Goal: Transaction & Acquisition: Book appointment/travel/reservation

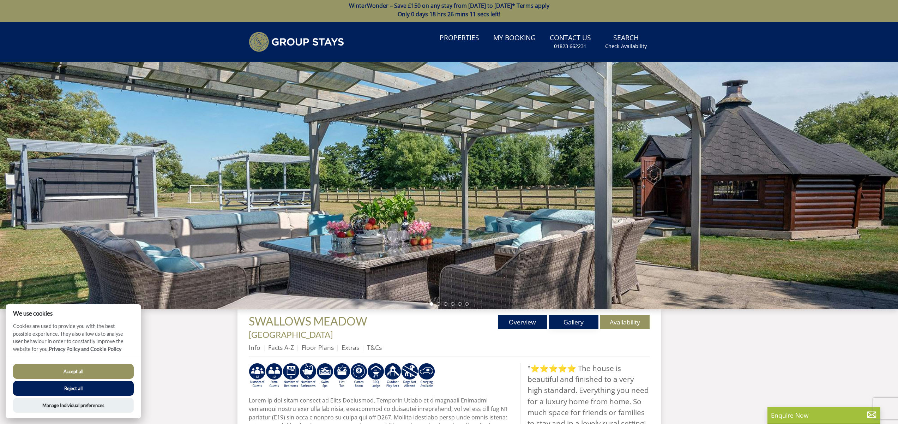
scroll to position [2, 0]
drag, startPoint x: 584, startPoint y: 322, endPoint x: 653, endPoint y: 302, distance: 71.4
click at [584, 322] on link "Gallery" at bounding box center [573, 321] width 49 height 14
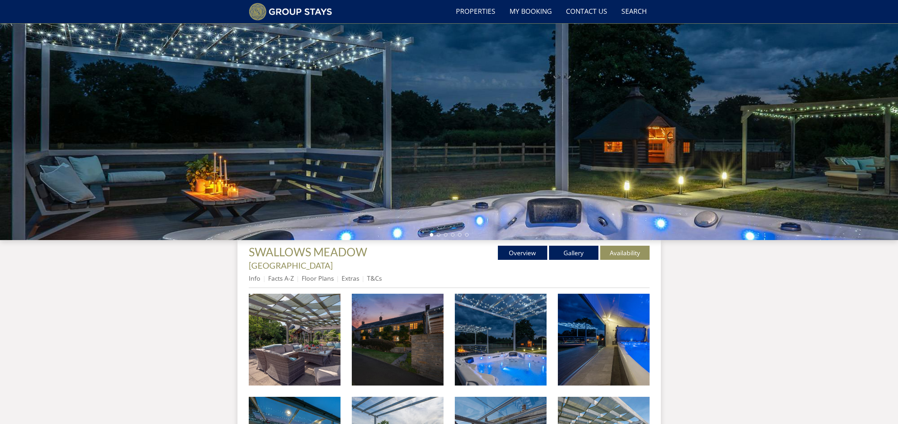
scroll to position [97, 0]
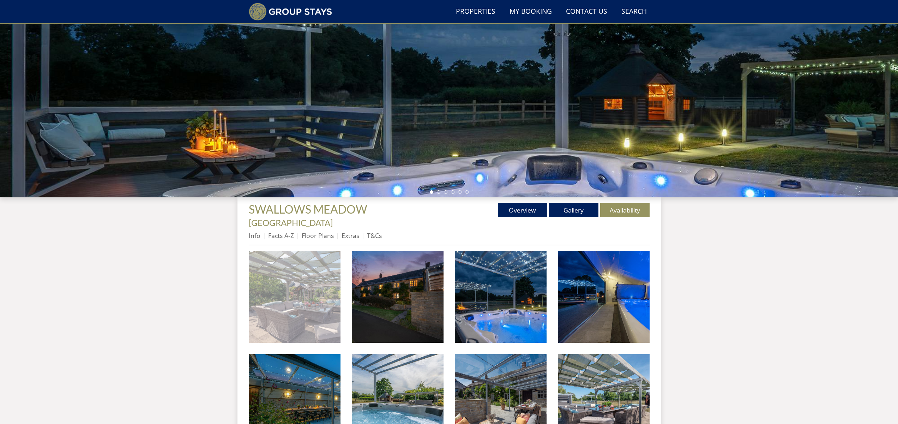
click at [313, 285] on img at bounding box center [295, 297] width 92 height 92
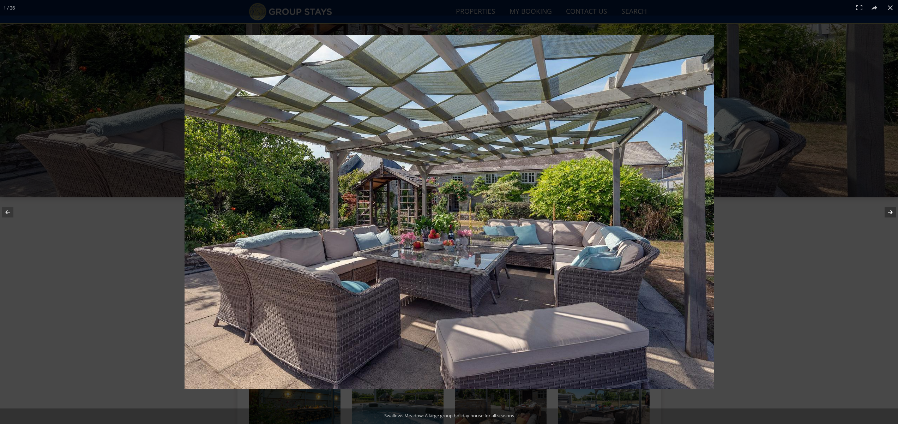
click at [891, 210] on button at bounding box center [885, 211] width 25 height 35
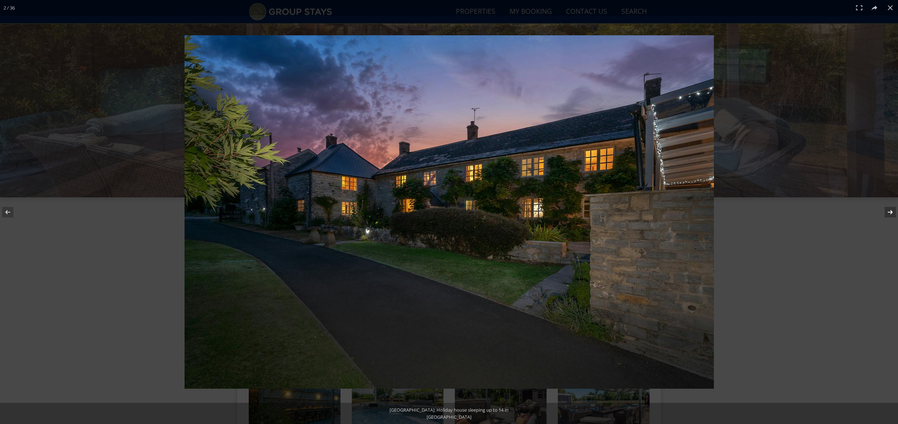
click at [891, 210] on button at bounding box center [885, 211] width 25 height 35
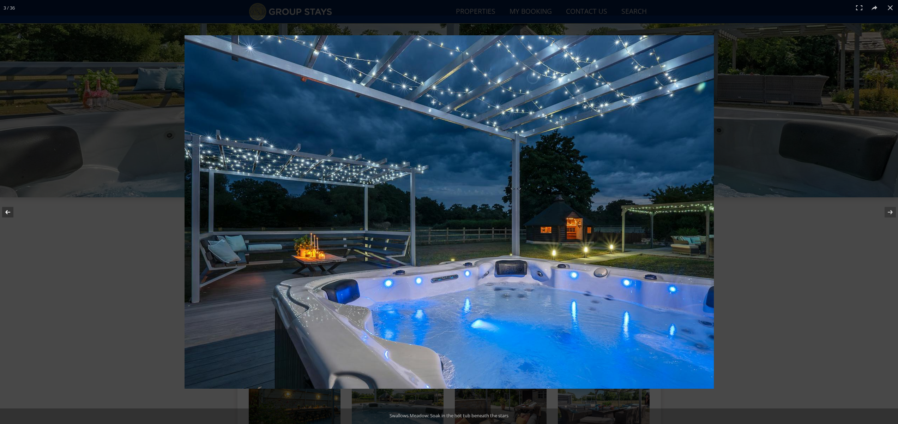
click at [8, 213] on button at bounding box center [12, 211] width 25 height 35
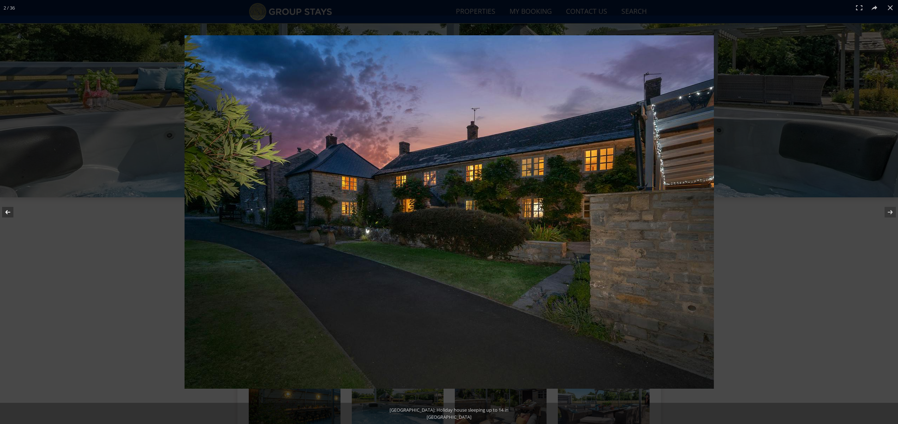
click at [8, 212] on button at bounding box center [12, 211] width 25 height 35
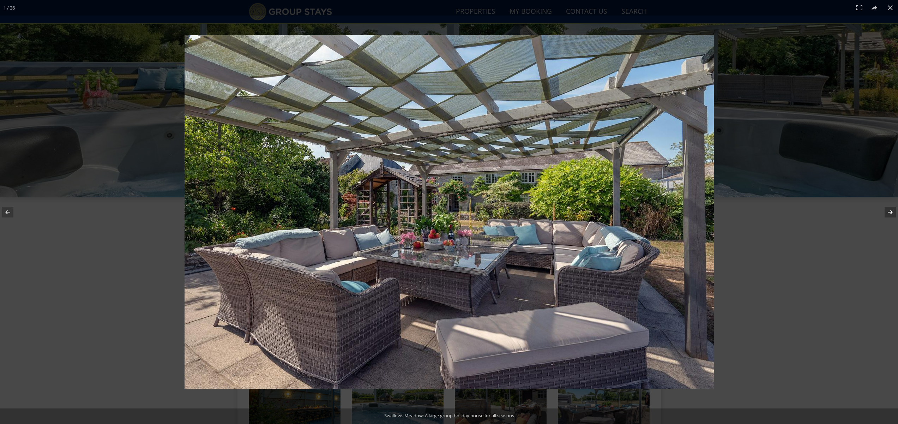
click at [890, 212] on button at bounding box center [885, 211] width 25 height 35
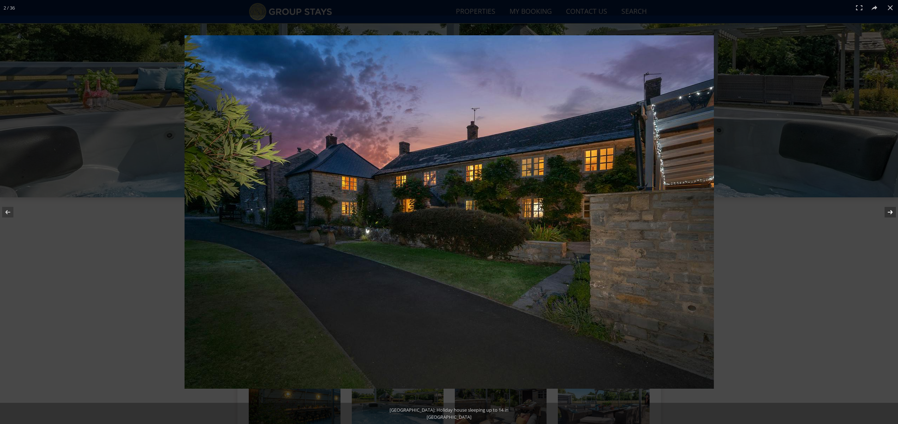
click at [890, 212] on button at bounding box center [885, 211] width 25 height 35
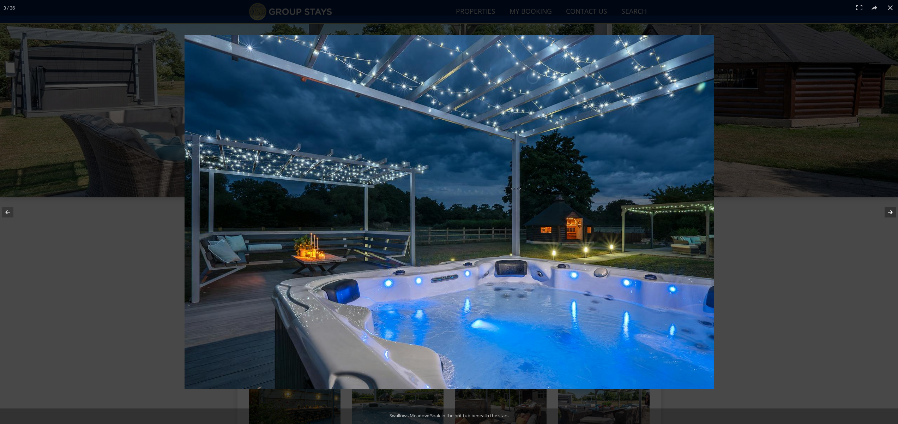
click at [890, 212] on button at bounding box center [885, 211] width 25 height 35
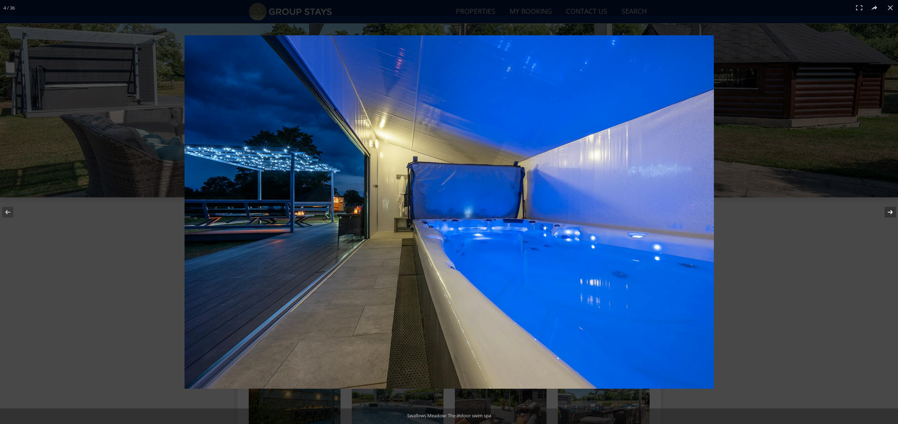
click at [891, 213] on button at bounding box center [885, 211] width 25 height 35
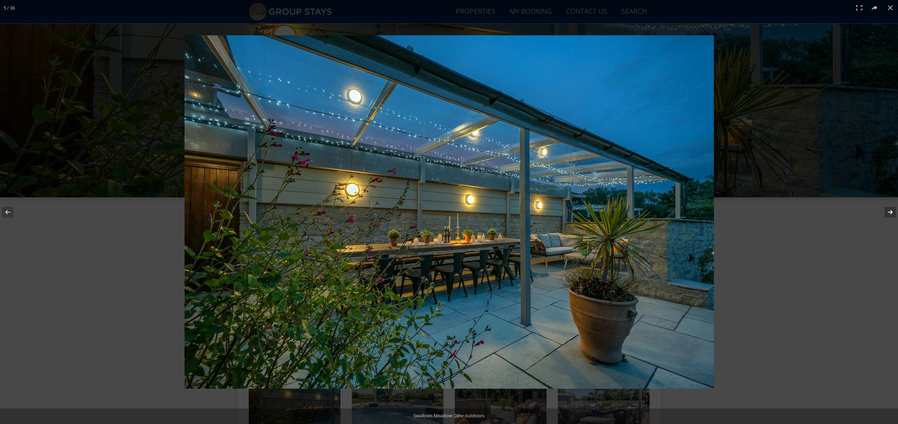
click at [891, 213] on button at bounding box center [885, 211] width 25 height 35
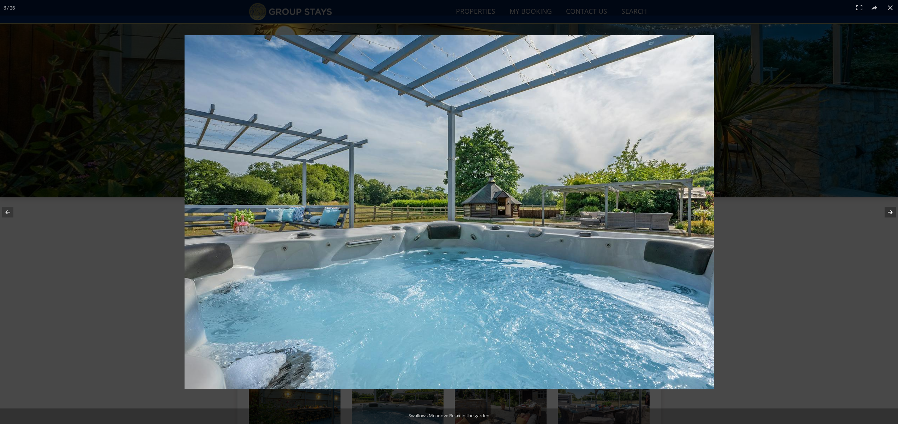
click at [891, 213] on button at bounding box center [885, 211] width 25 height 35
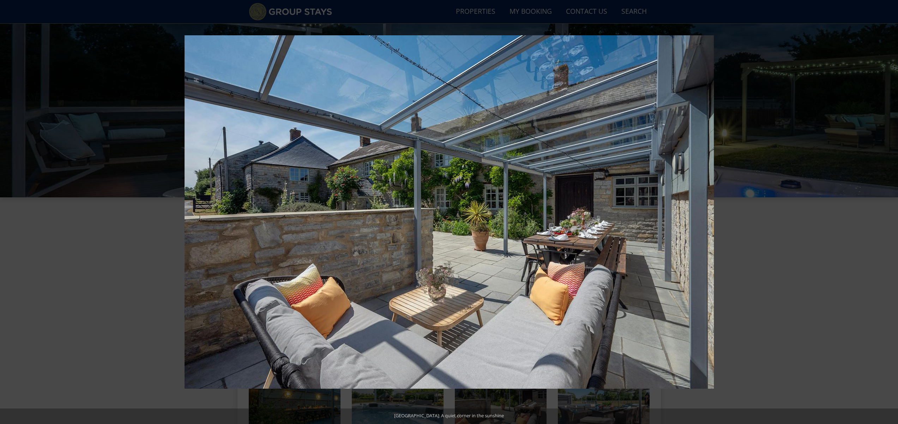
click at [890, 213] on button at bounding box center [885, 211] width 25 height 35
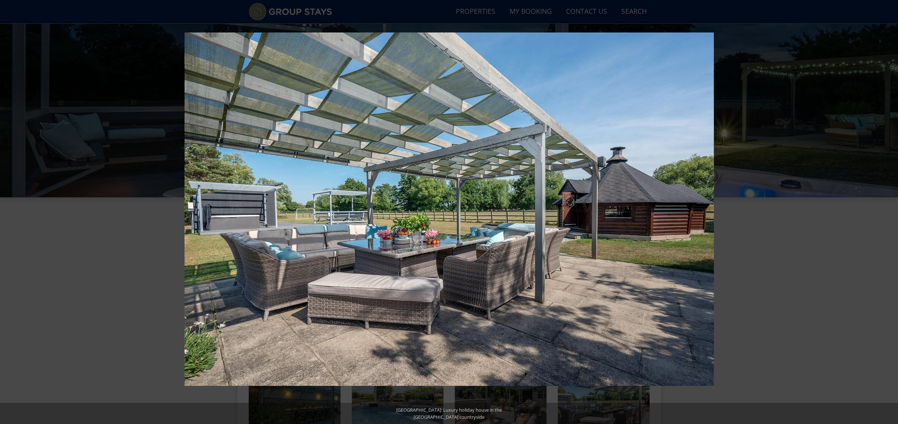
click at [890, 213] on button at bounding box center [885, 211] width 25 height 35
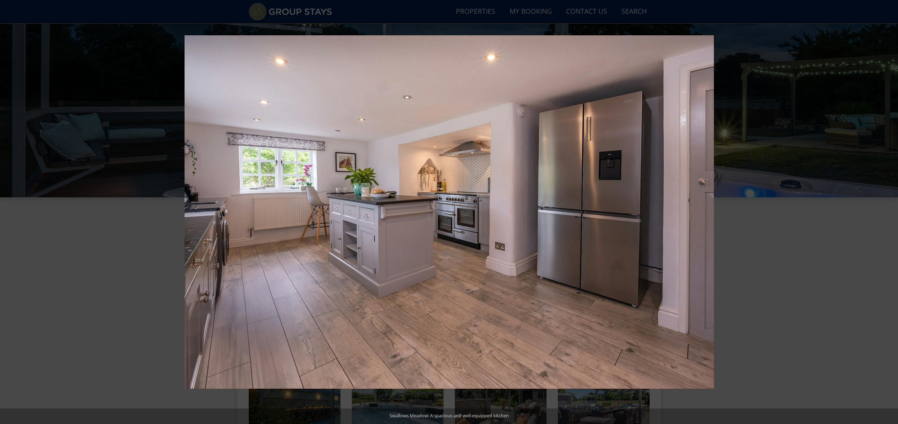
click at [890, 213] on button at bounding box center [885, 211] width 25 height 35
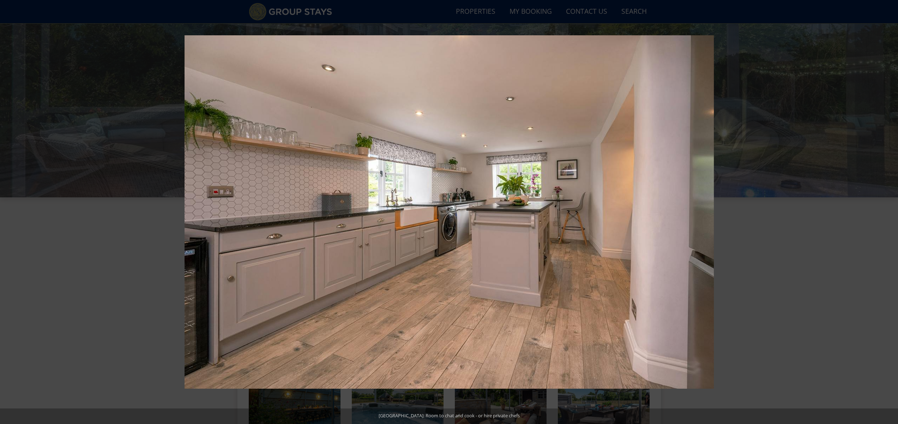
click at [890, 213] on button at bounding box center [885, 211] width 25 height 35
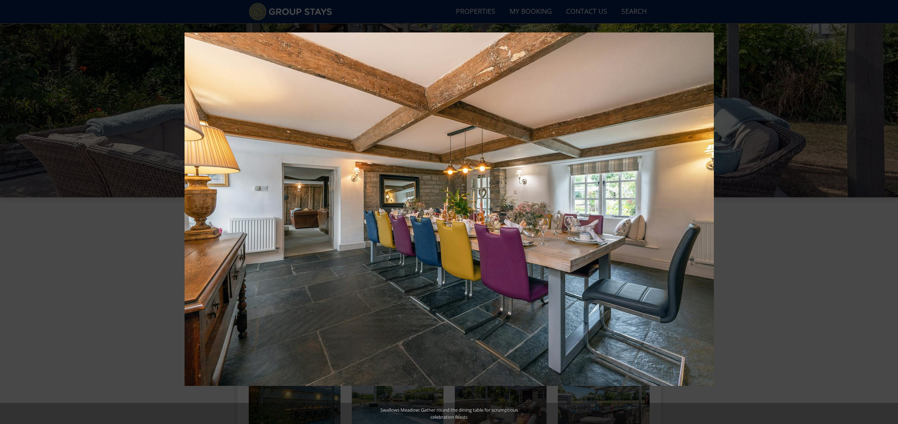
click at [890, 213] on button at bounding box center [885, 211] width 25 height 35
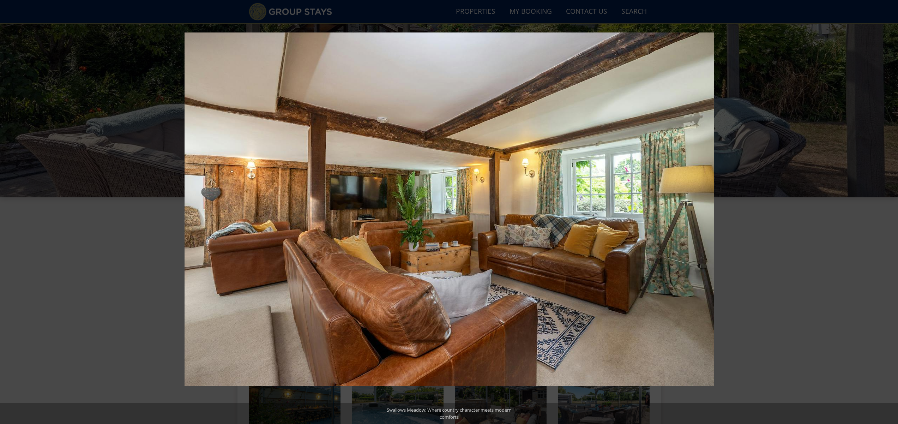
click at [890, 213] on button at bounding box center [885, 211] width 25 height 35
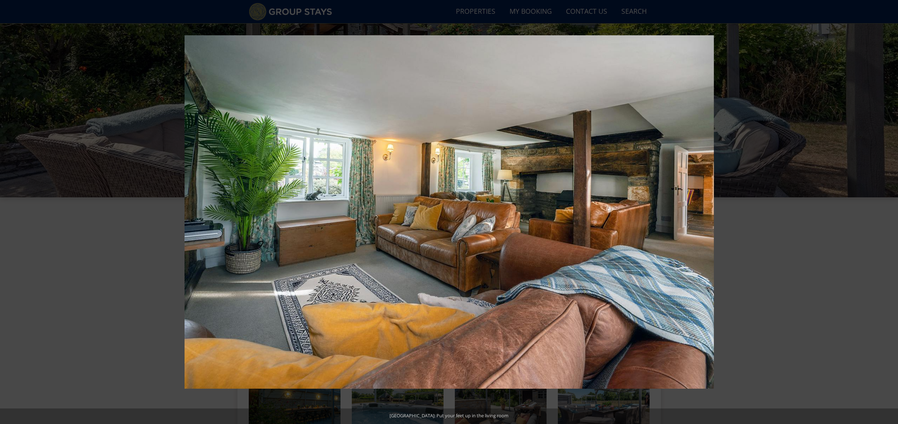
click at [890, 213] on button at bounding box center [885, 211] width 25 height 35
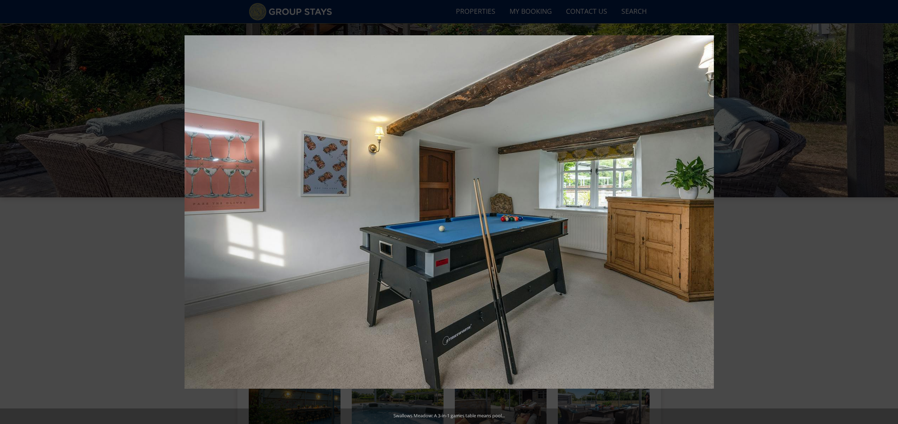
click at [890, 213] on button at bounding box center [885, 211] width 25 height 35
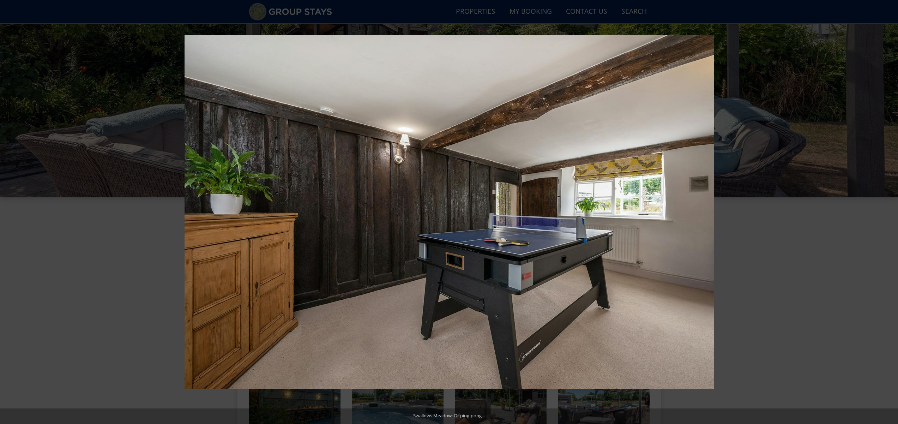
click at [890, 213] on button at bounding box center [885, 211] width 25 height 35
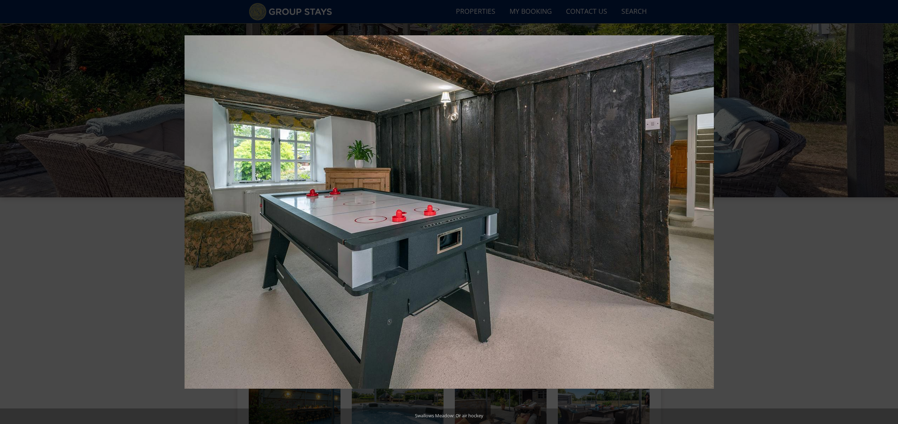
click at [890, 213] on button at bounding box center [885, 211] width 25 height 35
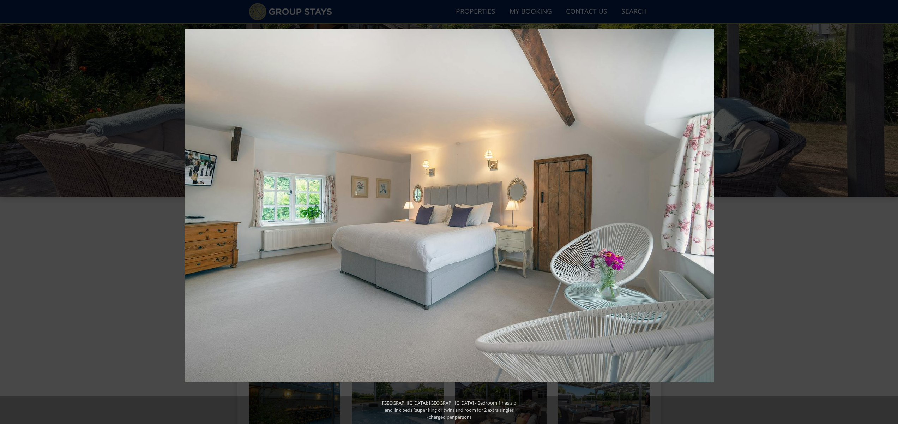
click at [890, 213] on button at bounding box center [885, 211] width 25 height 35
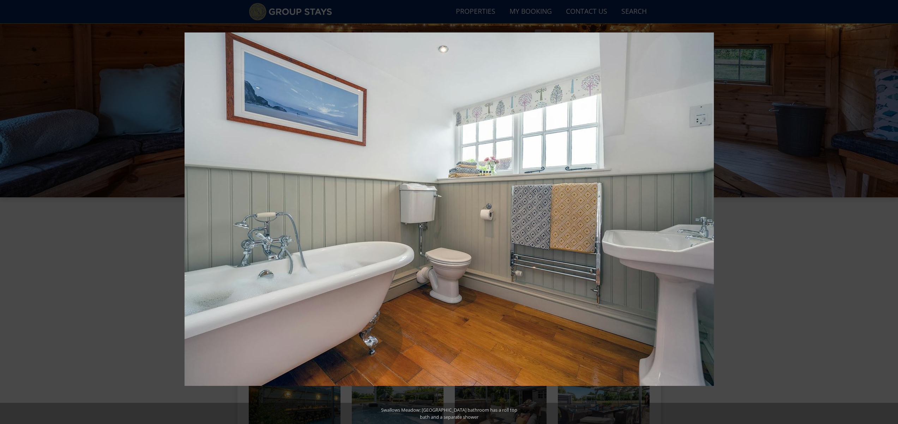
click at [890, 213] on button at bounding box center [885, 211] width 25 height 35
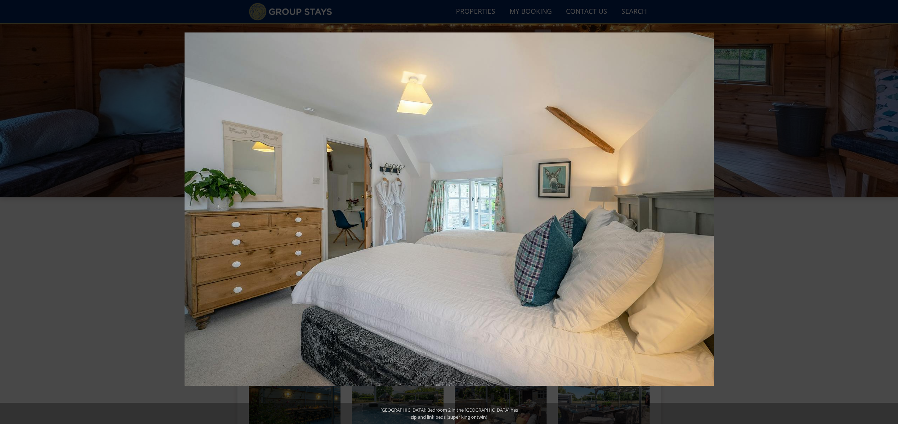
click at [890, 213] on button at bounding box center [885, 211] width 25 height 35
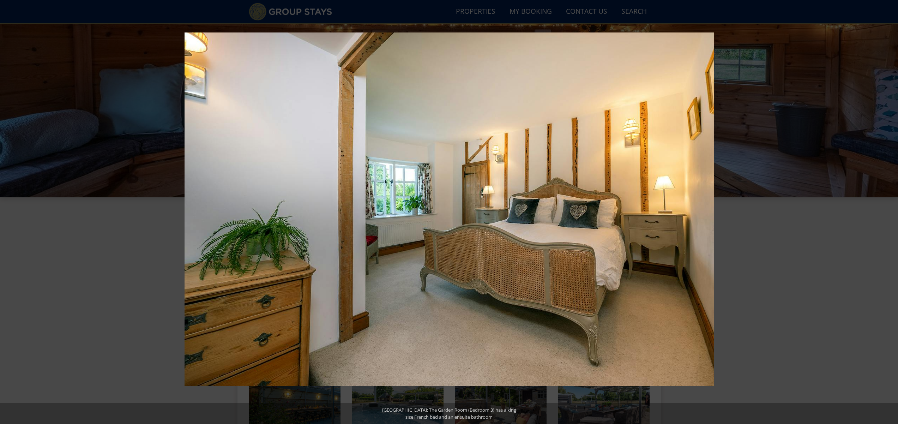
click at [890, 213] on button at bounding box center [885, 211] width 25 height 35
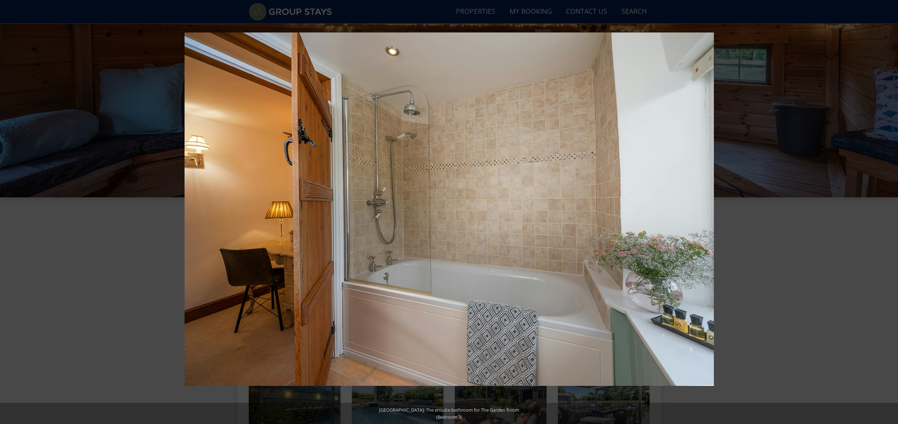
click at [890, 213] on button at bounding box center [885, 211] width 25 height 35
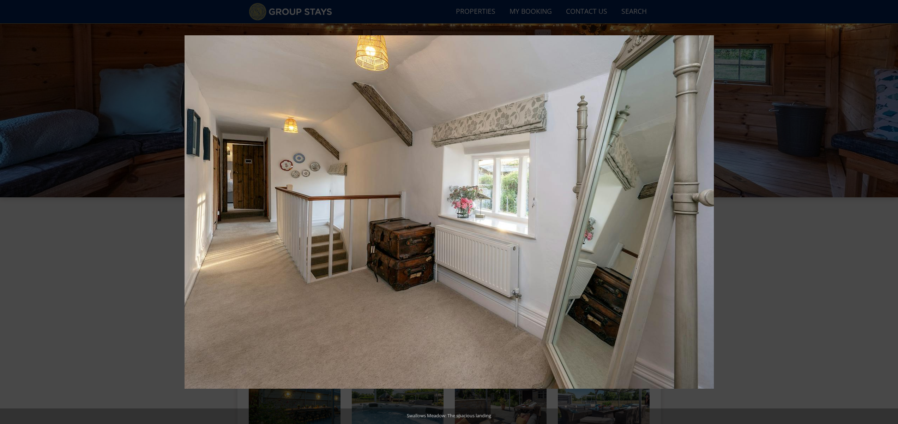
click at [890, 213] on button at bounding box center [885, 211] width 25 height 35
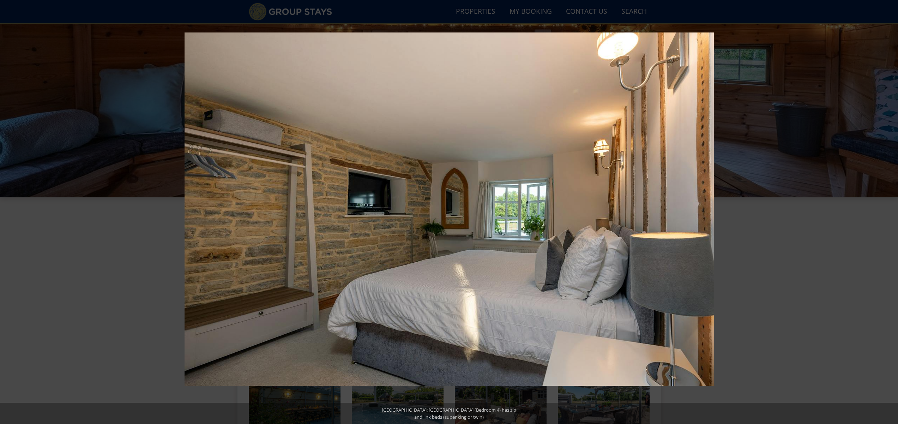
click at [890, 213] on button at bounding box center [885, 211] width 25 height 35
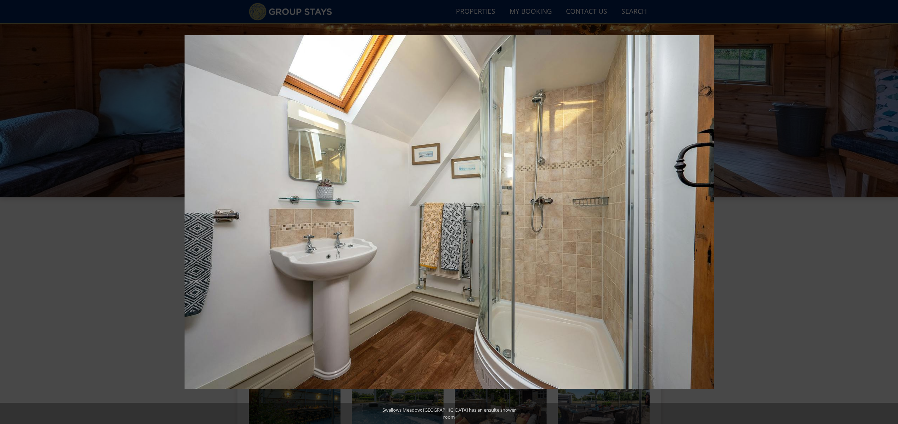
click at [890, 213] on button at bounding box center [885, 211] width 25 height 35
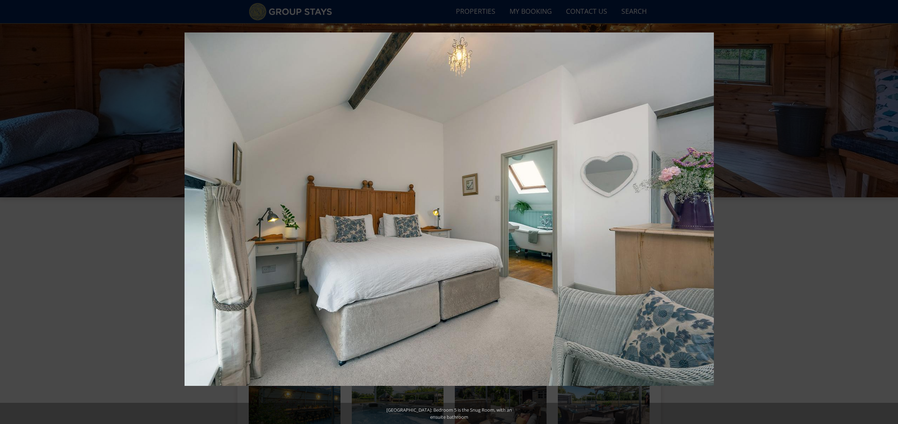
click at [890, 213] on button at bounding box center [885, 211] width 25 height 35
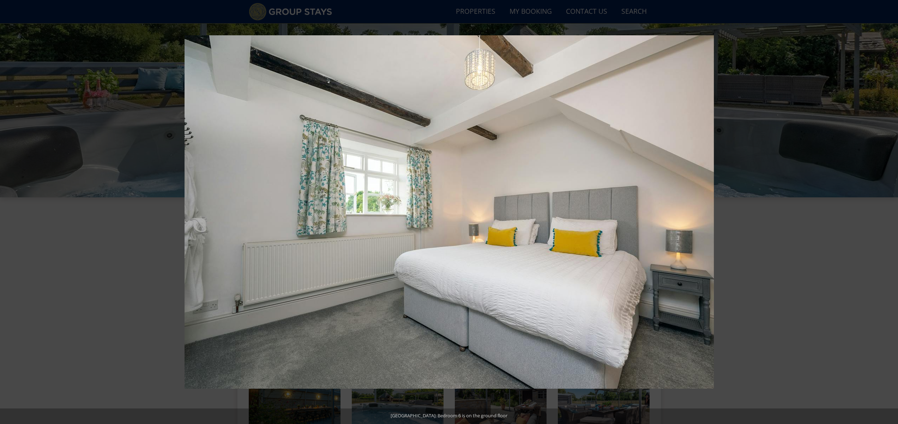
click at [890, 213] on button at bounding box center [885, 211] width 25 height 35
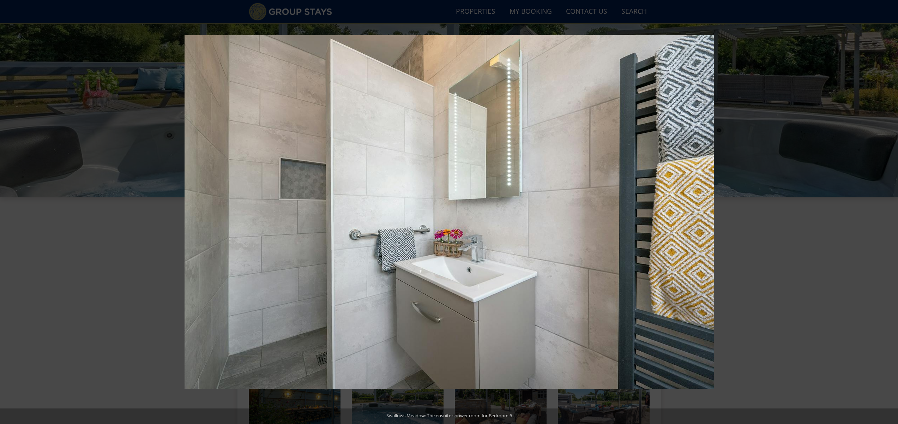
click at [890, 213] on button at bounding box center [885, 211] width 25 height 35
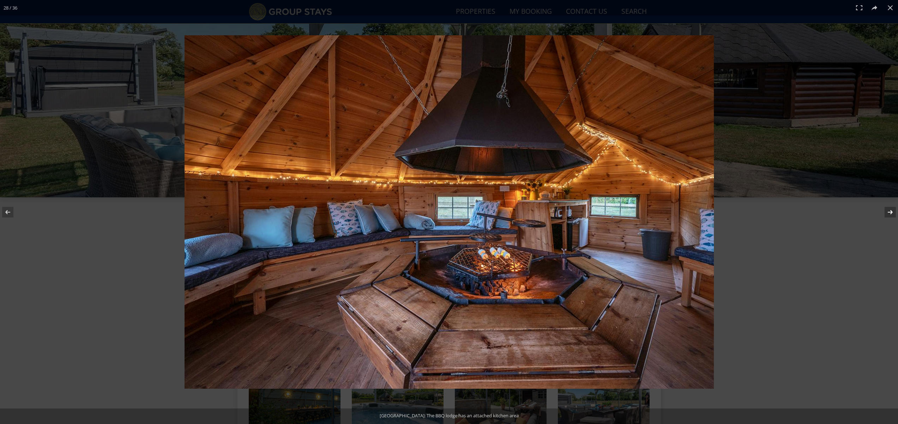
click at [892, 212] on button at bounding box center [885, 211] width 25 height 35
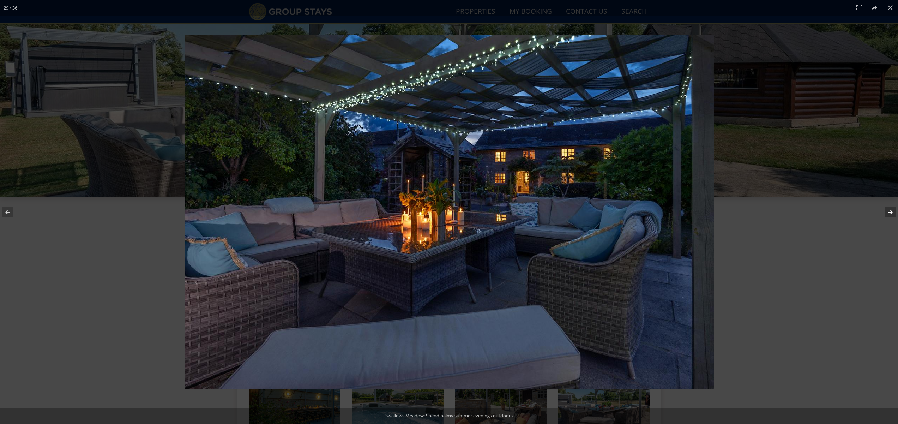
click at [892, 212] on button at bounding box center [885, 211] width 25 height 35
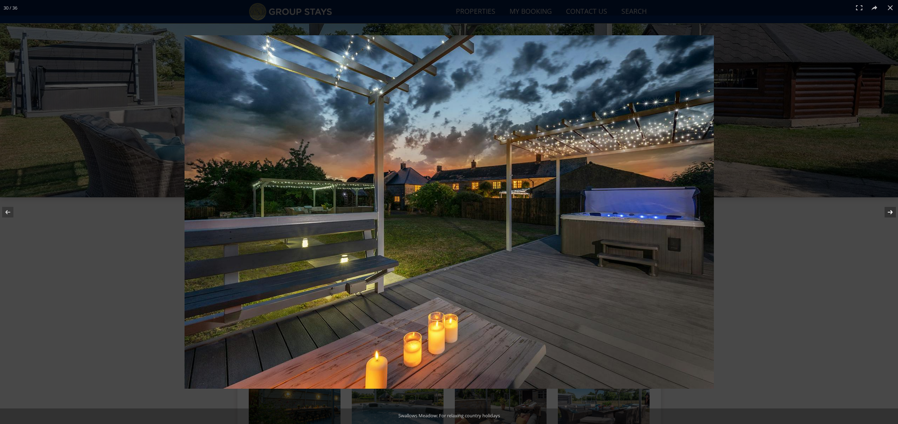
click at [892, 212] on button at bounding box center [885, 211] width 25 height 35
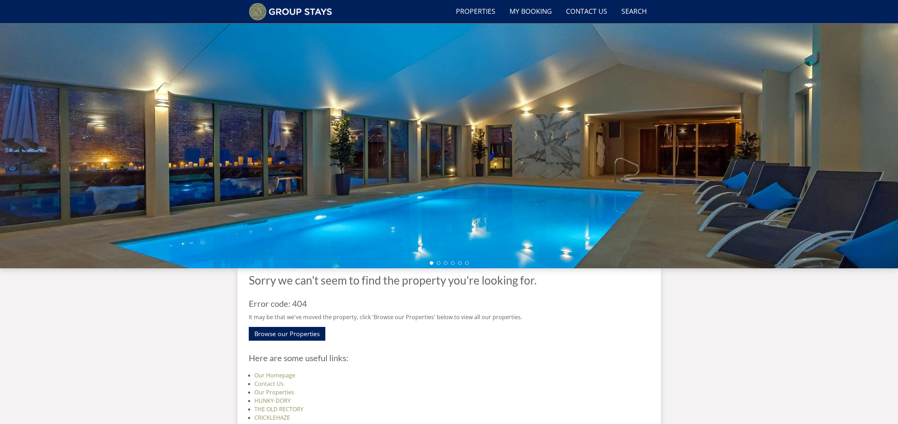
scroll to position [25, 0]
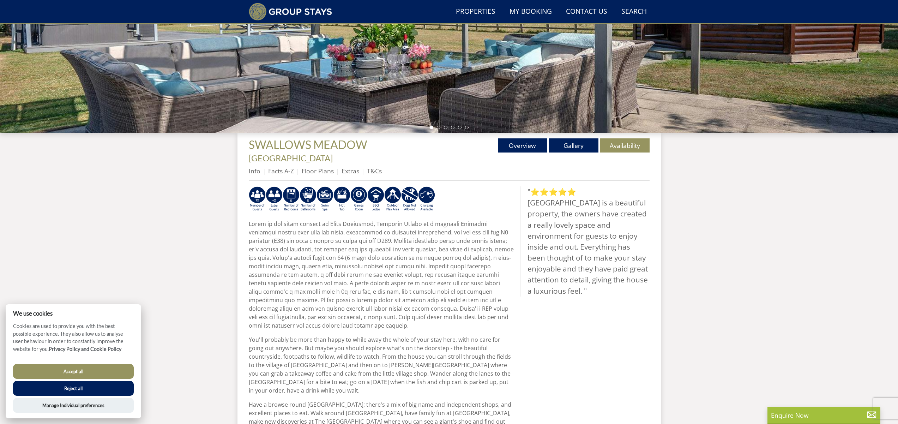
scroll to position [86, 0]
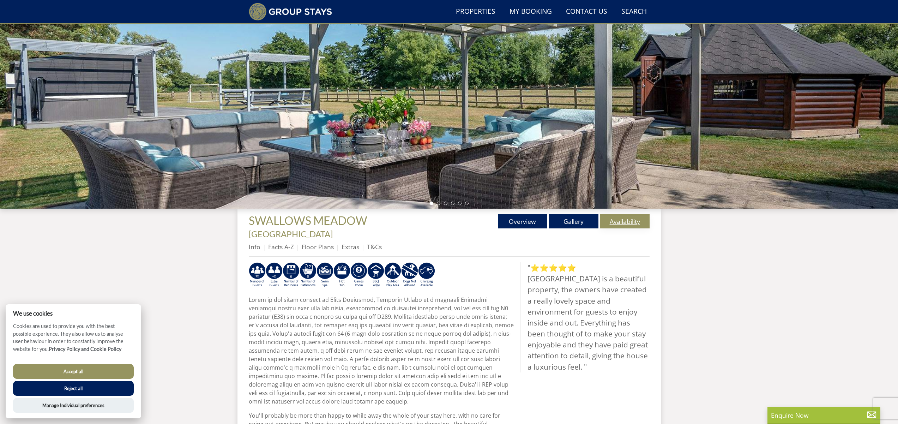
click at [638, 221] on link "Availability" at bounding box center [624, 221] width 49 height 14
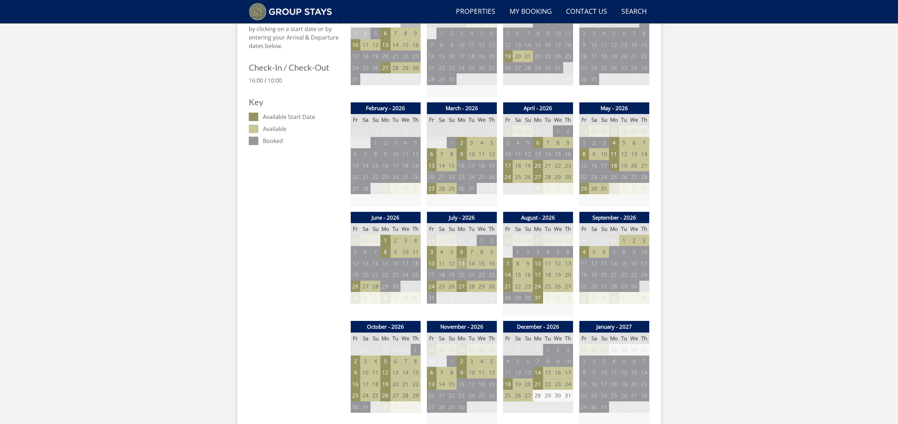
scroll to position [358, 0]
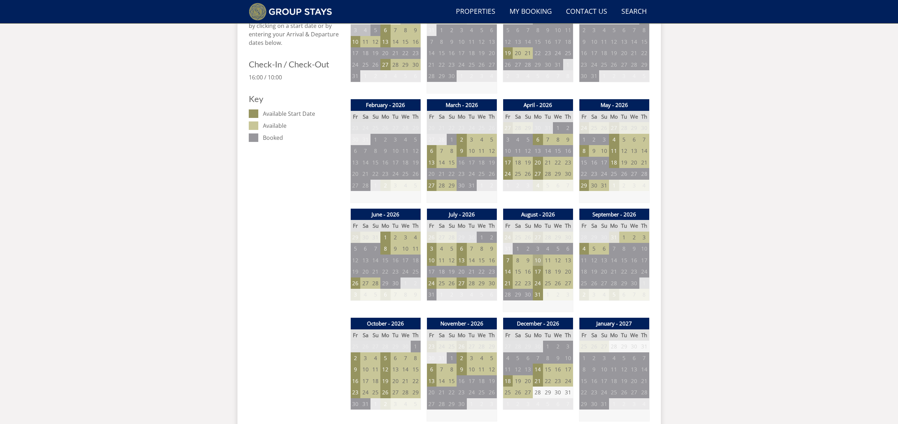
drag, startPoint x: 539, startPoint y: 250, endPoint x: 585, endPoint y: 277, distance: 53.5
click at [539, 254] on td "10" at bounding box center [538, 260] width 10 height 12
click at [550, 292] on link "WEEK - £5,250.00" at bounding box center [536, 291] width 55 height 7
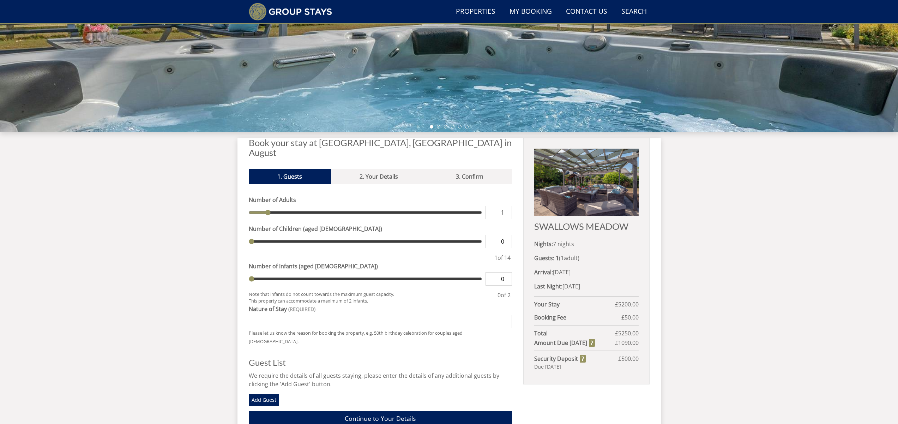
scroll to position [153, 0]
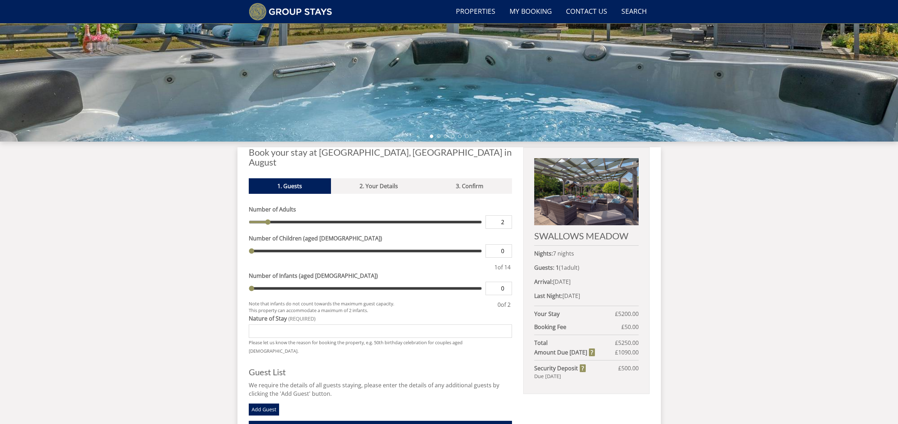
type input "2"
click at [507, 215] on input "2" at bounding box center [498, 221] width 26 height 13
type input "2"
type input "3"
click at [507, 215] on input "3" at bounding box center [498, 221] width 26 height 13
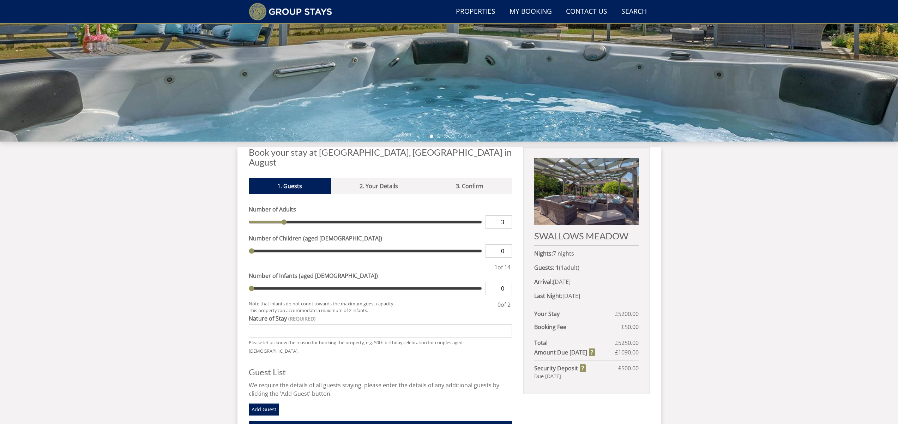
type input "3"
type input "4"
click at [507, 215] on input "4" at bounding box center [498, 221] width 26 height 13
type input "4"
type input "5"
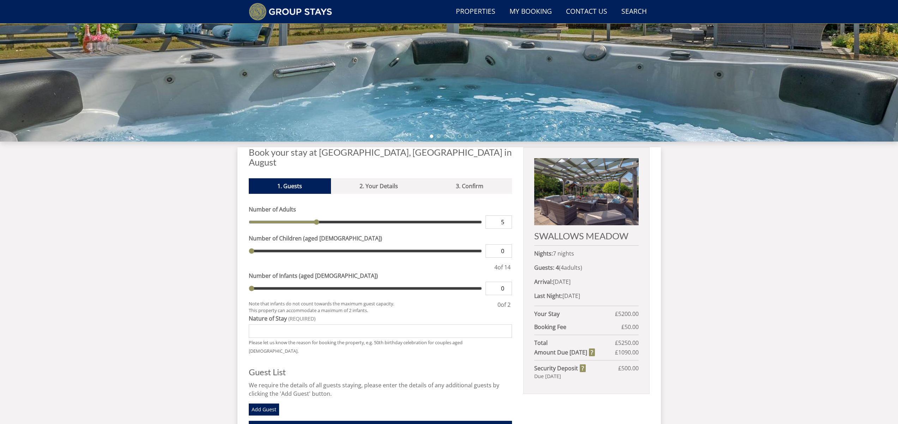
click at [507, 215] on input "5" at bounding box center [498, 221] width 26 height 13
type input "5"
type input "6"
click at [507, 215] on input "6" at bounding box center [498, 221] width 26 height 13
type input "6"
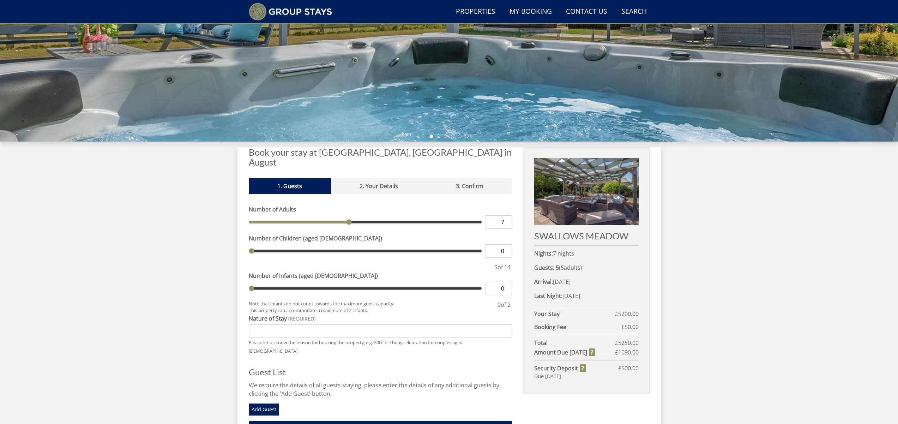
type input "7"
click at [507, 215] on input "7" at bounding box center [498, 221] width 26 height 13
type input "7"
type input "8"
click at [507, 215] on input "8" at bounding box center [498, 221] width 26 height 13
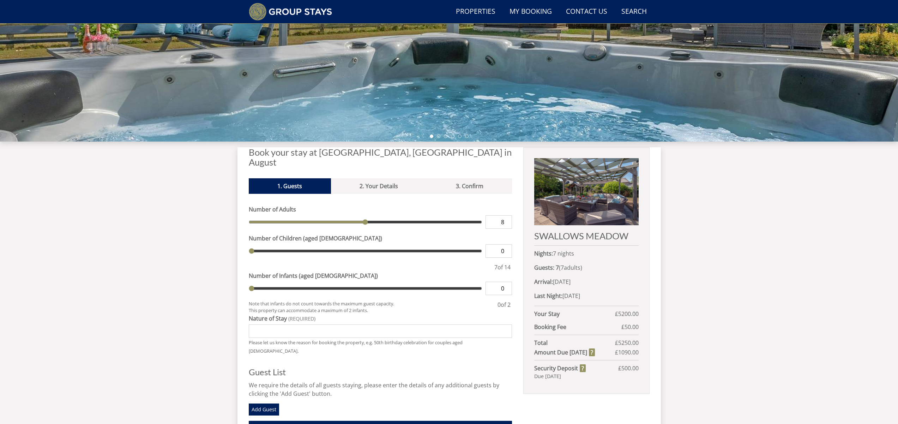
type input "8"
type input "9"
click at [507, 215] on input "9" at bounding box center [498, 221] width 26 height 13
type input "9"
type input "10"
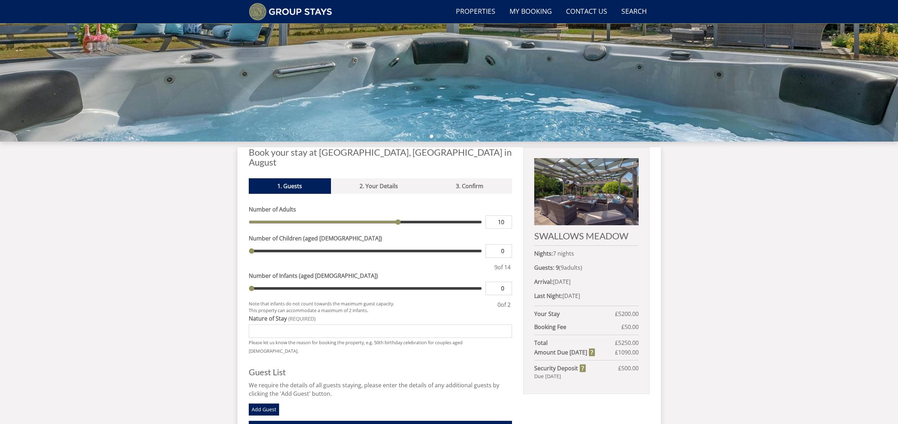
click at [507, 215] on input "10" at bounding box center [498, 221] width 26 height 13
type input "10"
type input "11"
click at [507, 215] on input "11" at bounding box center [498, 221] width 26 height 13
type input "11"
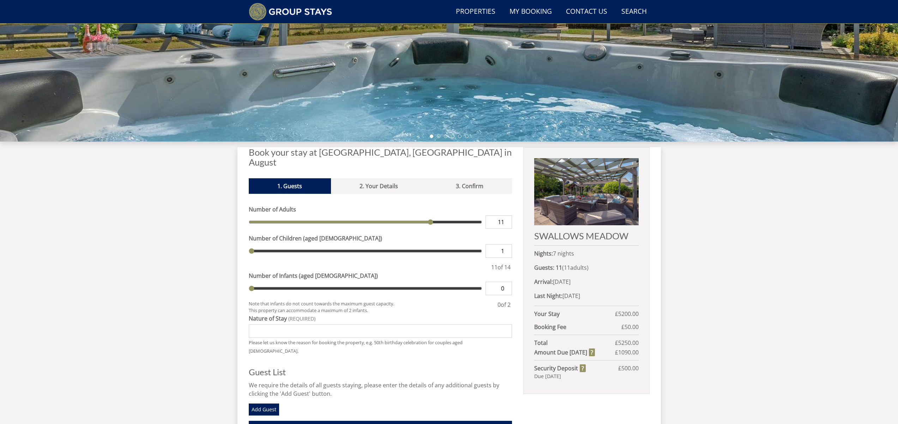
type input "1"
click at [507, 244] on input "1" at bounding box center [498, 250] width 26 height 13
type input "1"
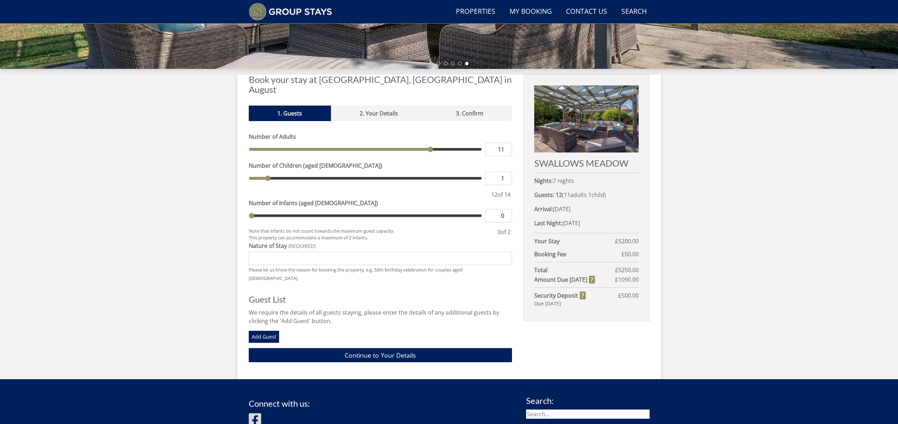
scroll to position [0, 0]
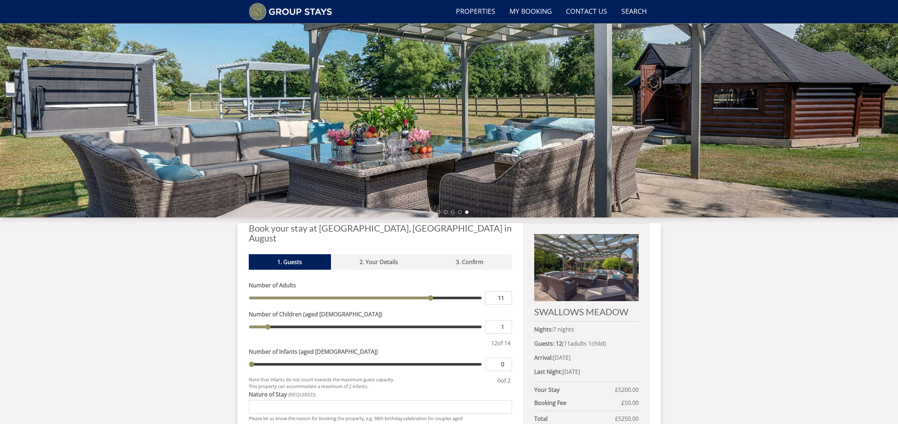
scroll to position [64, 0]
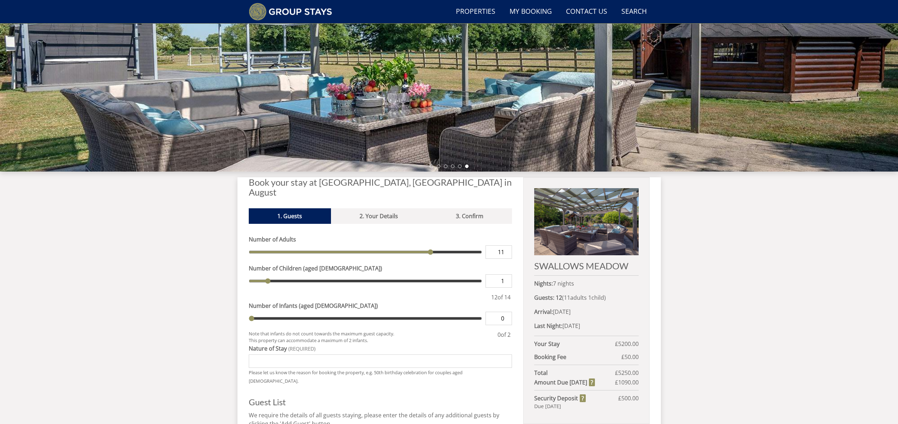
scroll to position [195, 0]
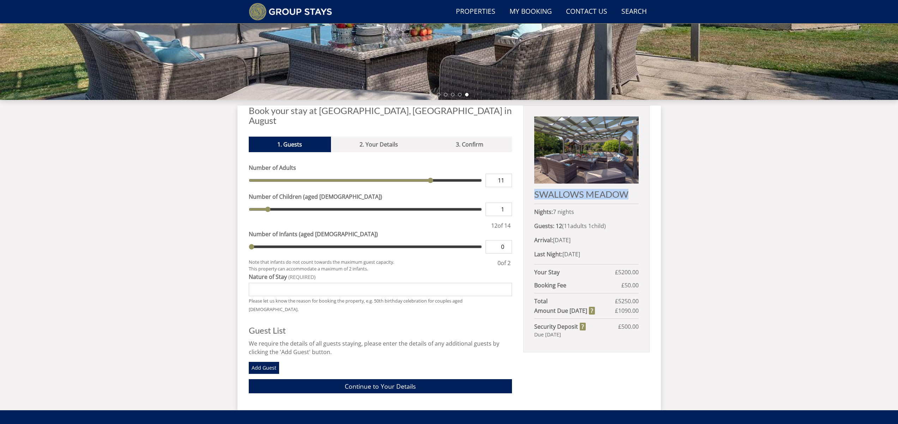
drag, startPoint x: 634, startPoint y: 189, endPoint x: 530, endPoint y: 192, distance: 103.4
click at [530, 191] on div "SWALLOWS MEADOW Nights: 7 nights Guests: 12 ( 11 adult s 1 child ren 0 infant s…" at bounding box center [586, 228] width 126 height 247
copy h2 "SWALLOWS MEADOW"
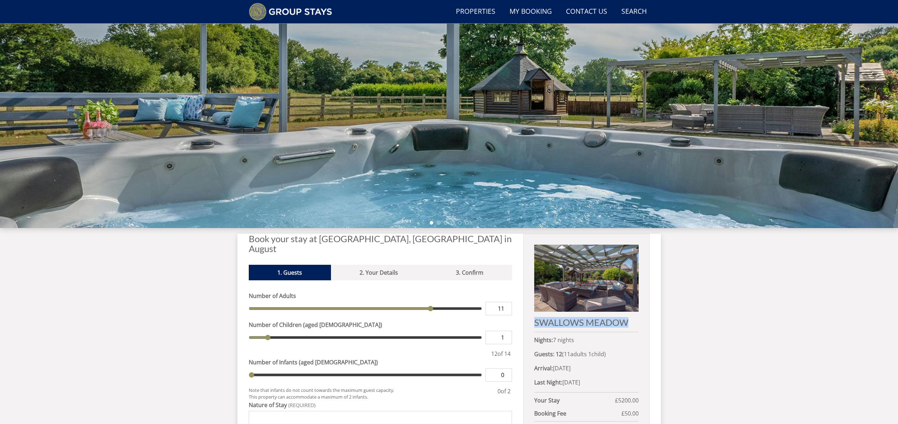
scroll to position [85, 0]
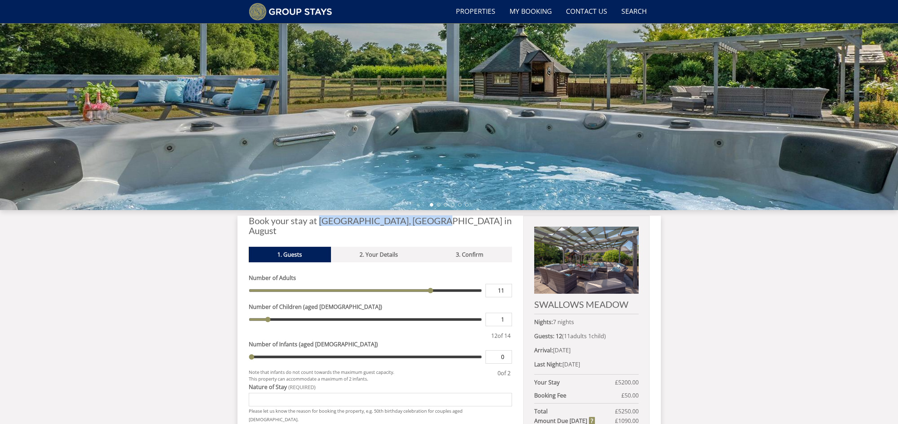
drag, startPoint x: 455, startPoint y: 222, endPoint x: 320, endPoint y: 221, distance: 134.8
click at [320, 221] on h2 "Book your stay at SWALLOWS MEADOW, Somerset in August" at bounding box center [381, 226] width 264 height 20
copy h2 "SWALLOWS MEADOW, Somerset"
